Goal: Communication & Community: Answer question/provide support

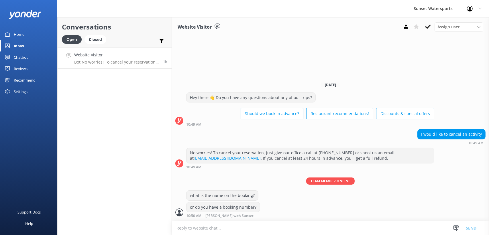
click at [129, 58] on div "Website Visitor Bot: No worries! To cancel your reservation, just give our offi…" at bounding box center [116, 58] width 85 height 12
click at [99, 39] on div "Closed" at bounding box center [96, 39] width 22 height 9
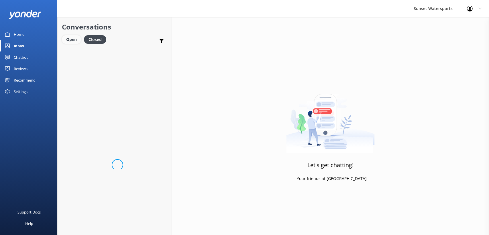
click at [69, 40] on div "Open" at bounding box center [71, 39] width 19 height 9
click at [99, 56] on h4 "Website Visitor" at bounding box center [116, 55] width 85 height 6
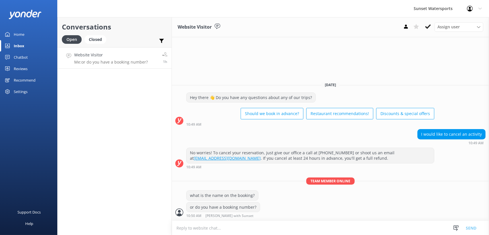
click at [111, 61] on p "Me: or do you have a booking number?" at bounding box center [111, 62] width 74 height 5
click at [98, 40] on div "Closed" at bounding box center [96, 39] width 22 height 9
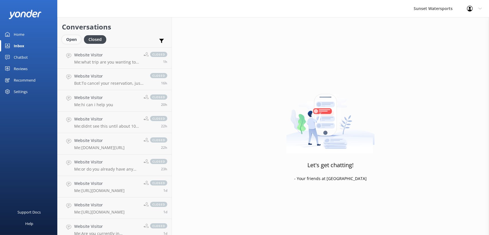
click at [70, 37] on div "Open" at bounding box center [71, 39] width 19 height 9
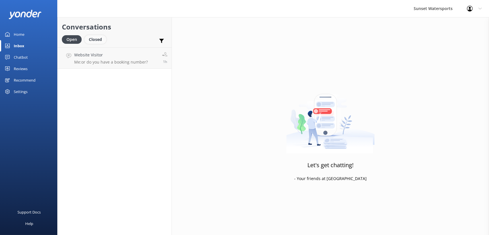
click at [93, 40] on div "Closed" at bounding box center [96, 39] width 22 height 9
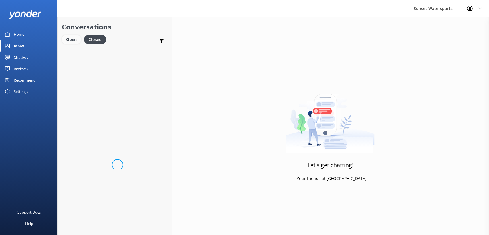
click at [75, 42] on div "Open" at bounding box center [71, 39] width 19 height 9
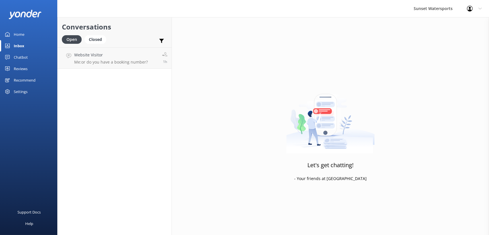
click at [106, 69] on div "Conversations Open Closed Important Assigned to me Unassigned Website Visitor M…" at bounding box center [114, 126] width 115 height 218
click at [116, 64] on p "Me: or do you have a booking number?" at bounding box center [111, 62] width 74 height 5
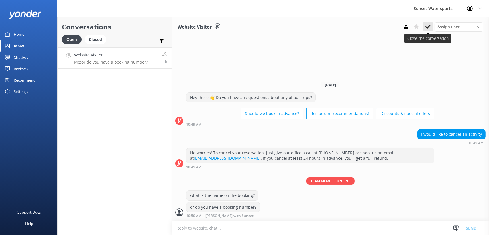
drag, startPoint x: 433, startPoint y: 27, endPoint x: 430, endPoint y: 27, distance: 2.9
click at [433, 27] on div "Assign user [PERSON_NAME] at [GEOGRAPHIC_DATA][PERSON_NAME] with [PERSON_NAME] …" at bounding box center [442, 26] width 83 height 9
click at [430, 27] on icon at bounding box center [428, 27] width 6 height 6
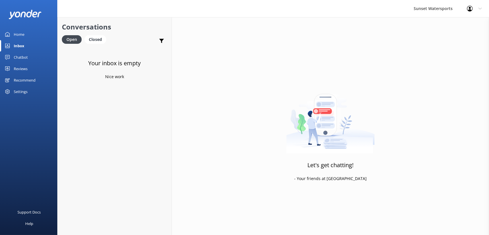
click at [103, 44] on div "Open Closed" at bounding box center [85, 42] width 47 height 14
click at [102, 41] on div "Closed" at bounding box center [96, 39] width 22 height 9
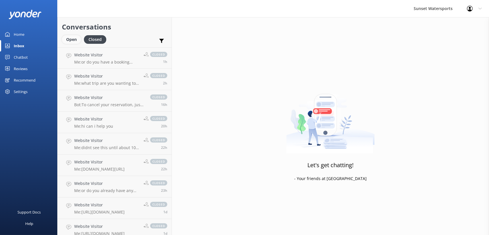
click at [75, 37] on div "Open" at bounding box center [71, 39] width 19 height 9
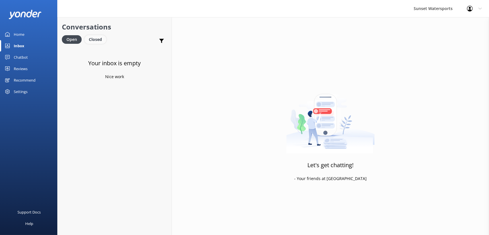
click at [97, 39] on div "Closed" at bounding box center [96, 39] width 22 height 9
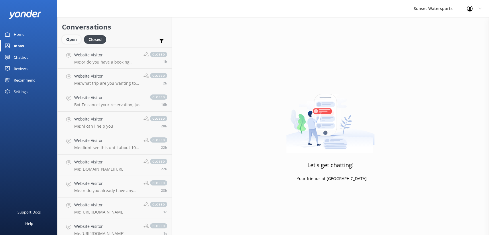
click at [68, 37] on div "Open" at bounding box center [71, 39] width 19 height 9
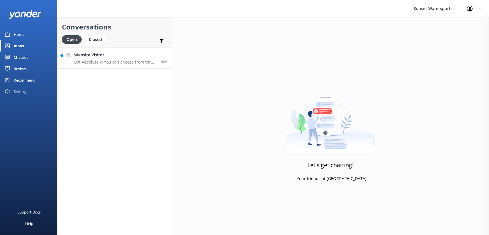
click at [110, 68] on link "Website Visitor Bot: Absolutely! You can choose from three awesome locations fo…" at bounding box center [115, 57] width 114 height 21
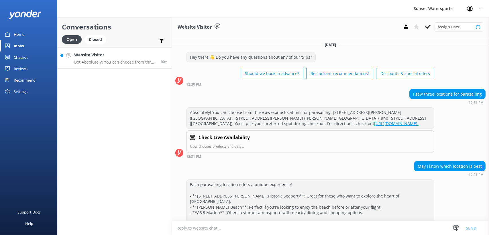
scroll to position [10, 0]
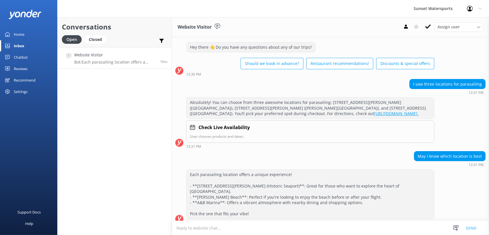
click at [215, 222] on textarea at bounding box center [330, 228] width 317 height 14
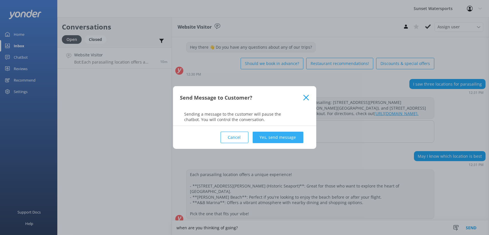
type textarea "when are you thinking of going?"
click at [281, 136] on button "Yes, send message" at bounding box center [278, 137] width 51 height 11
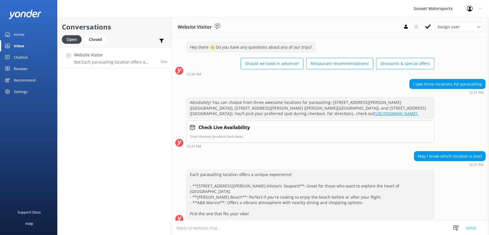
scroll to position [47, 0]
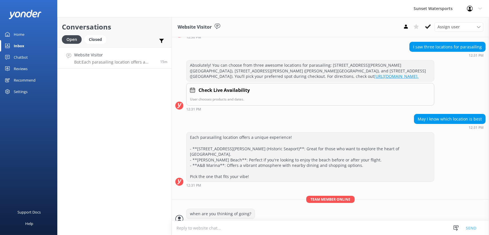
click at [120, 56] on h4 "Website Visitor" at bounding box center [115, 55] width 82 height 6
click at [99, 39] on div "Closed" at bounding box center [96, 39] width 22 height 9
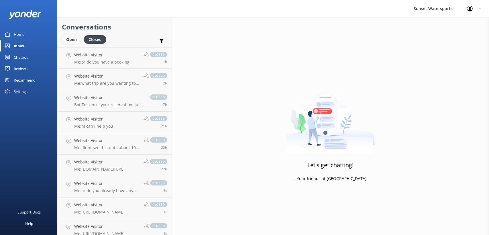
click at [71, 37] on div "Open" at bounding box center [71, 39] width 19 height 9
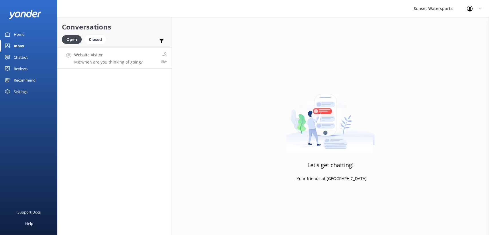
click at [122, 55] on h4 "Website Visitor" at bounding box center [108, 55] width 68 height 6
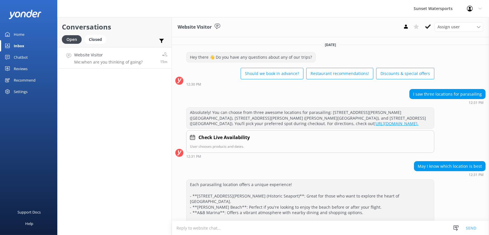
scroll to position [47, 0]
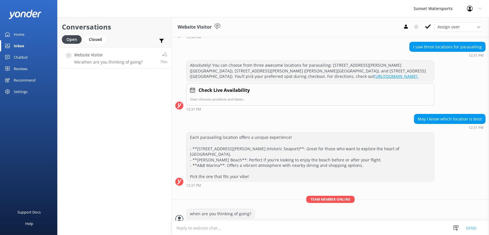
click at [232, 235] on textarea at bounding box center [330, 228] width 317 height 14
click at [99, 40] on div "Closed" at bounding box center [96, 39] width 22 height 9
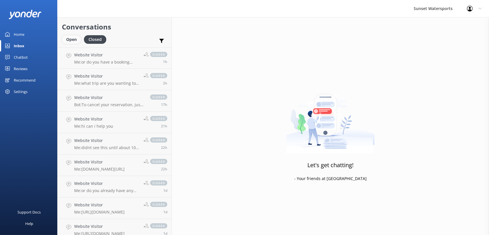
click at [75, 38] on div "Open" at bounding box center [71, 39] width 19 height 9
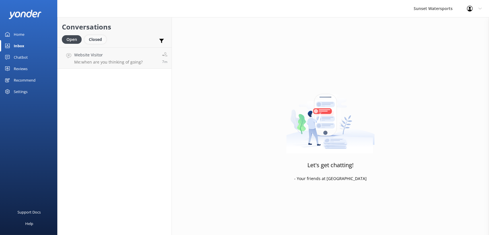
click at [92, 40] on div "Closed" at bounding box center [96, 39] width 22 height 9
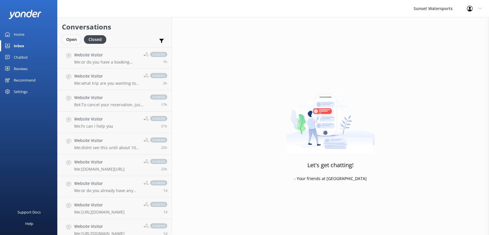
click at [65, 40] on div "Open" at bounding box center [71, 39] width 19 height 9
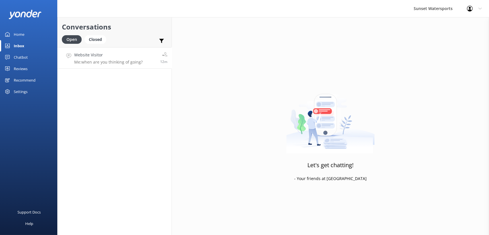
click at [96, 60] on p "Me: when are you thinking of going?" at bounding box center [108, 62] width 68 height 5
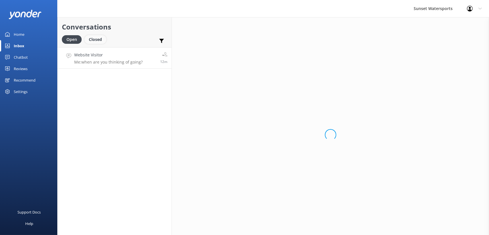
click at [93, 38] on div "Closed" at bounding box center [96, 39] width 22 height 9
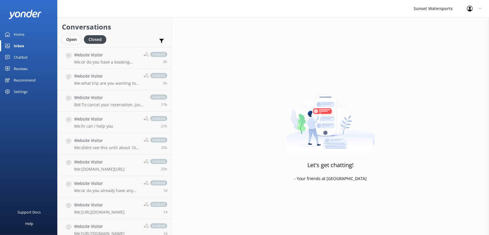
click at [77, 40] on div "Open" at bounding box center [71, 39] width 19 height 9
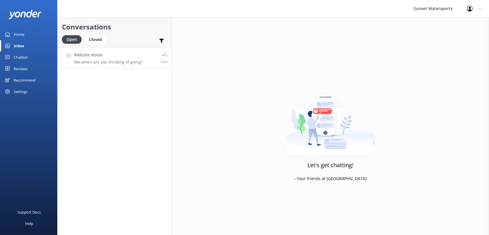
click at [119, 57] on h4 "Website Visitor" at bounding box center [108, 55] width 68 height 6
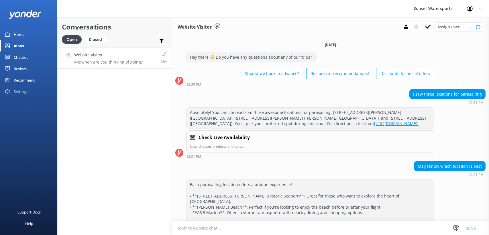
scroll to position [47, 0]
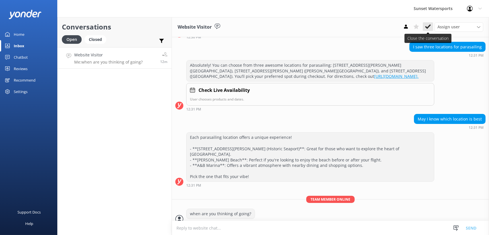
click at [431, 26] on icon at bounding box center [428, 27] width 6 height 6
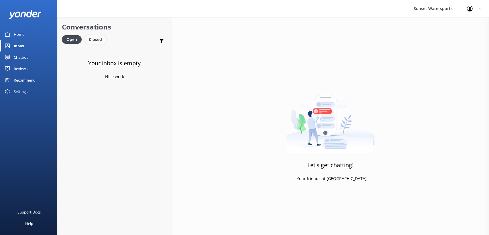
click at [99, 39] on div "Closed" at bounding box center [96, 39] width 22 height 9
click at [72, 38] on div "Open" at bounding box center [72, 39] width 20 height 9
drag, startPoint x: 93, startPoint y: 35, endPoint x: 94, endPoint y: 40, distance: 5.2
click at [94, 35] on div "Closed" at bounding box center [96, 39] width 22 height 9
click at [94, 40] on div "Closed" at bounding box center [96, 39] width 22 height 9
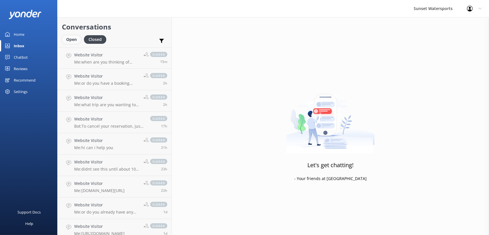
click at [70, 41] on div "Open" at bounding box center [71, 39] width 19 height 9
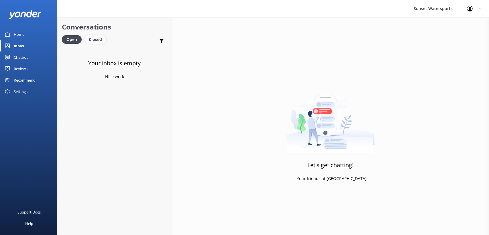
click at [96, 40] on div "Closed" at bounding box center [96, 39] width 22 height 9
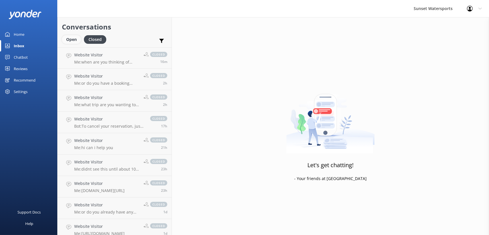
click at [68, 40] on div "Open" at bounding box center [71, 39] width 19 height 9
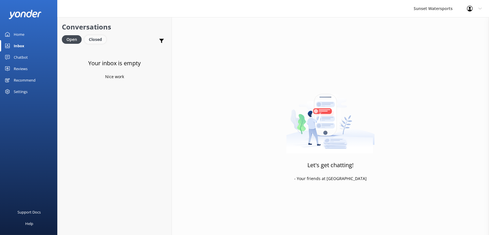
click at [93, 39] on div "Closed" at bounding box center [96, 39] width 22 height 9
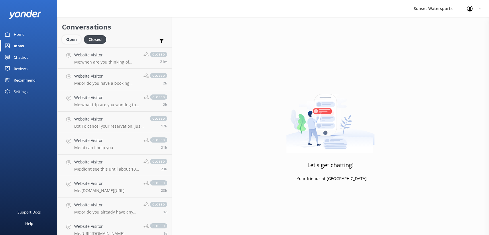
click at [69, 42] on div "Open" at bounding box center [71, 39] width 19 height 9
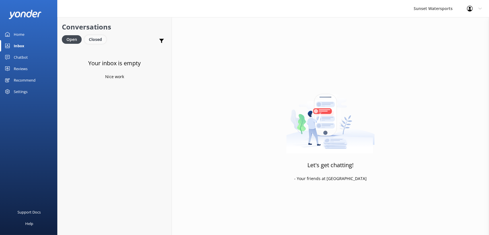
click at [95, 40] on div "Closed" at bounding box center [96, 39] width 22 height 9
click at [68, 38] on div "Open" at bounding box center [71, 39] width 19 height 9
click at [92, 9] on div "Sunset Watersports Profile Settings Logout" at bounding box center [244, 8] width 489 height 17
click at [92, 42] on div "Closed" at bounding box center [96, 39] width 22 height 9
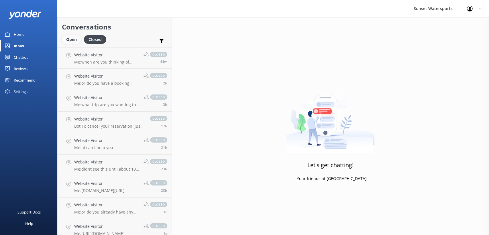
click at [66, 39] on div "Open" at bounding box center [71, 39] width 19 height 9
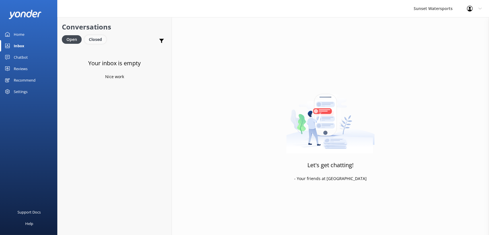
click at [99, 40] on div "Closed" at bounding box center [96, 39] width 22 height 9
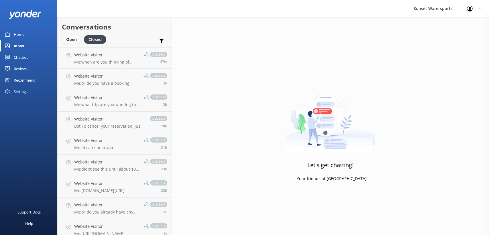
click at [79, 39] on div "Open" at bounding box center [71, 39] width 19 height 9
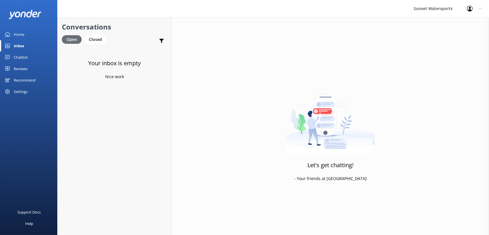
drag, startPoint x: 100, startPoint y: 42, endPoint x: 75, endPoint y: 39, distance: 24.8
click at [100, 42] on div "Closed" at bounding box center [96, 39] width 22 height 9
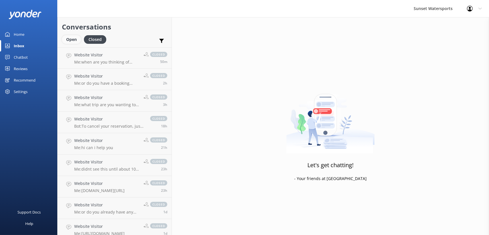
click at [75, 39] on div "Open" at bounding box center [71, 39] width 19 height 9
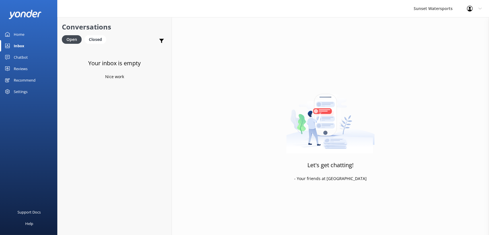
click at [91, 117] on div "Your inbox is empty Nice work" at bounding box center [115, 164] width 114 height 235
click at [92, 40] on div "Closed" at bounding box center [96, 39] width 22 height 9
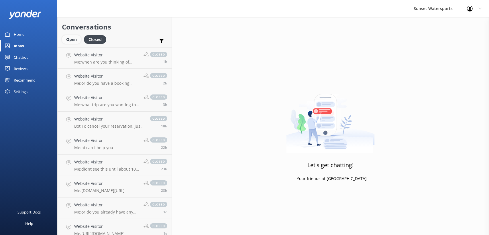
click at [73, 43] on div "Open" at bounding box center [71, 39] width 19 height 9
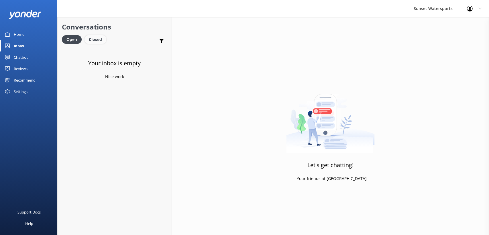
click at [92, 42] on div "Closed" at bounding box center [96, 39] width 22 height 9
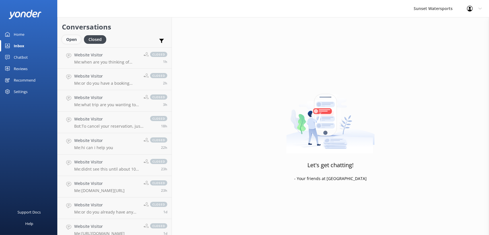
click at [65, 39] on div "Open" at bounding box center [71, 39] width 19 height 9
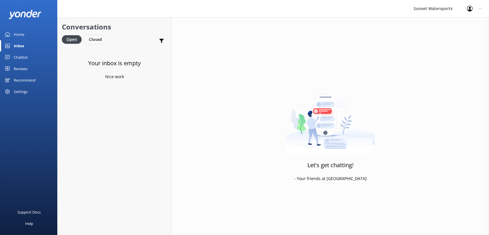
click at [97, 42] on div "Closed" at bounding box center [96, 39] width 22 height 9
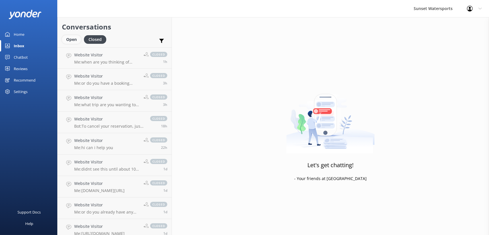
click at [67, 42] on div "Open" at bounding box center [71, 39] width 19 height 9
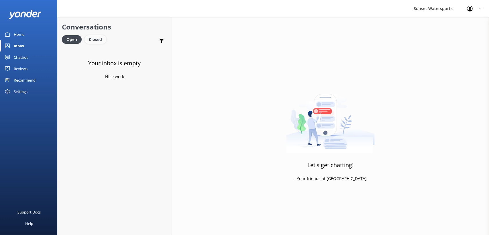
click at [93, 40] on div "Closed" at bounding box center [96, 39] width 22 height 9
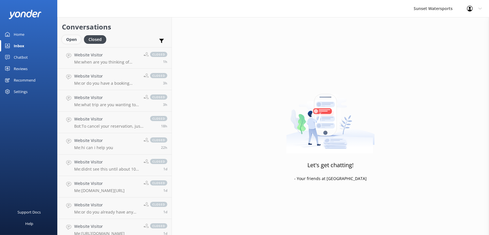
click at [68, 42] on div "Open" at bounding box center [71, 39] width 19 height 9
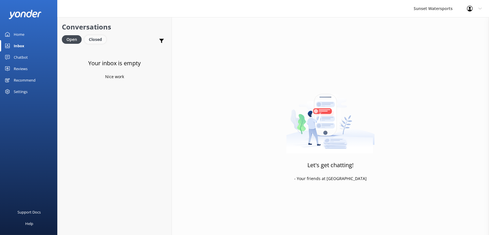
click at [93, 37] on div "Closed" at bounding box center [96, 39] width 22 height 9
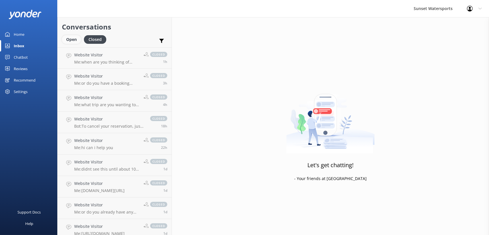
click at [71, 44] on div "Open" at bounding box center [71, 39] width 19 height 9
